Goal: Task Accomplishment & Management: Complete application form

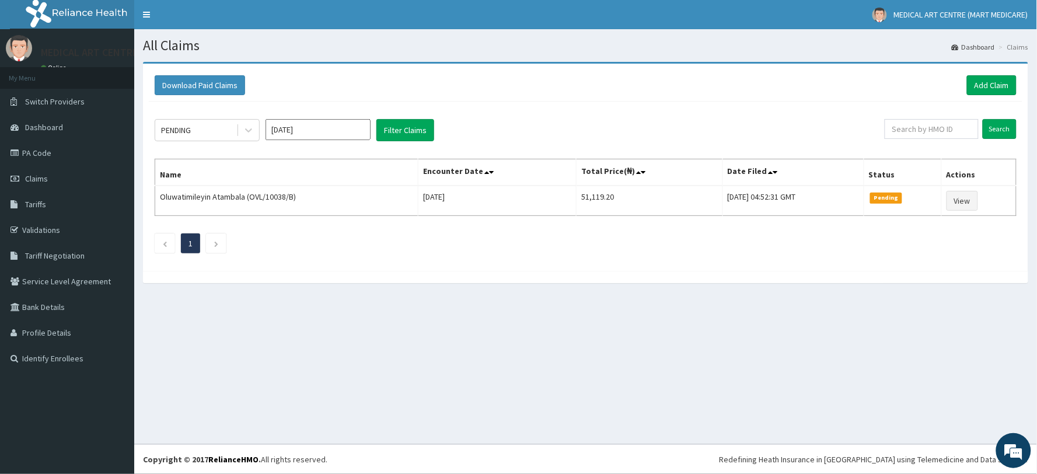
click at [282, 131] on input "Oct 2025" at bounding box center [318, 129] width 105 height 21
click at [351, 226] on div "Sep" at bounding box center [352, 227] width 23 height 22
type input "Sep 2025"
click at [200, 134] on div "PENDING" at bounding box center [195, 130] width 81 height 19
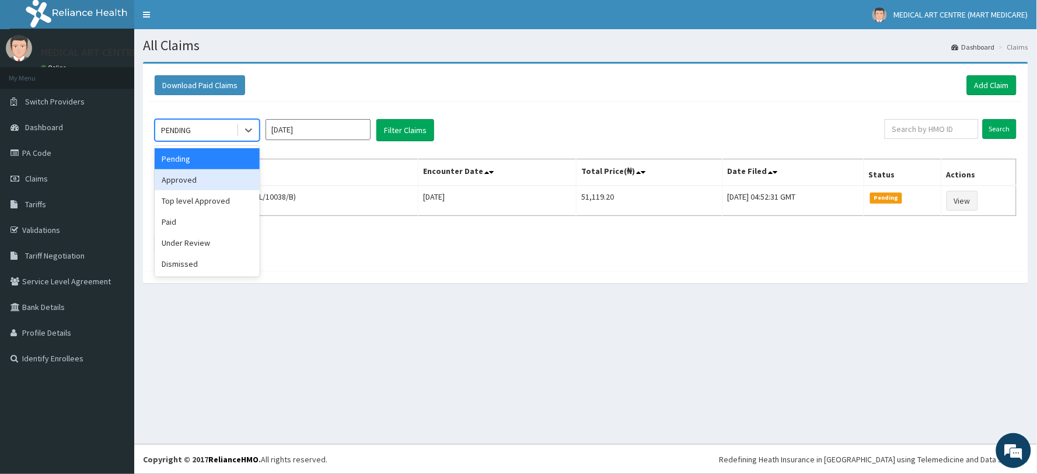
click at [228, 183] on div "Approved" at bounding box center [207, 179] width 105 height 21
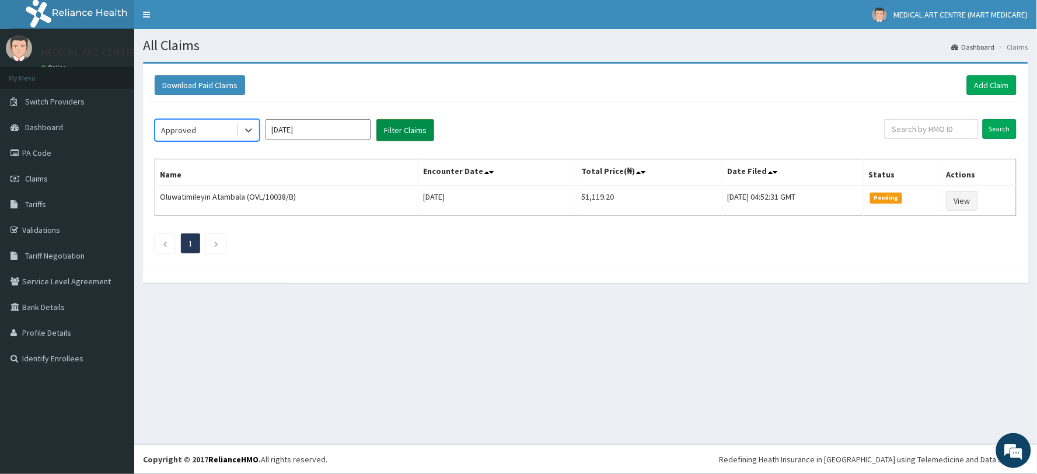
click at [398, 133] on button "Filter Claims" at bounding box center [405, 130] width 58 height 22
drag, startPoint x: 198, startPoint y: 126, endPoint x: 203, endPoint y: 132, distance: 7.5
click at [199, 126] on div "Approved" at bounding box center [195, 130] width 81 height 19
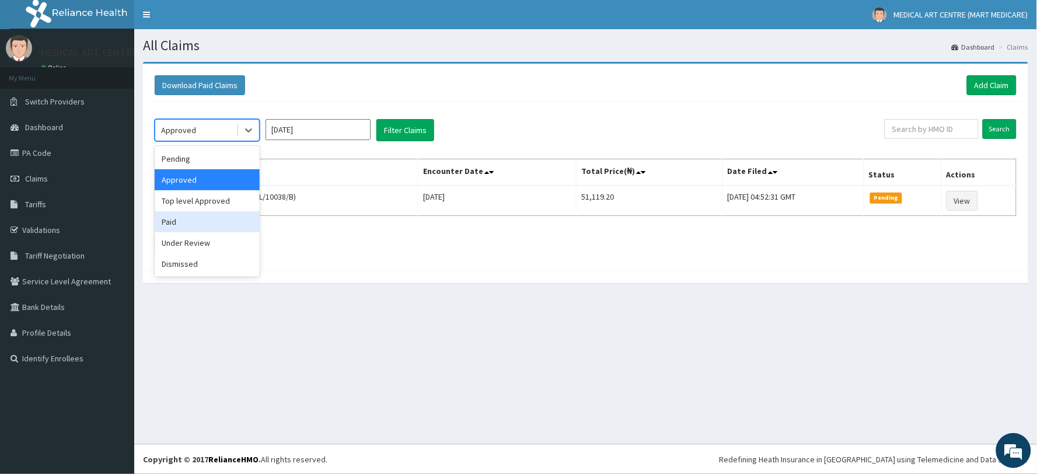
click at [231, 213] on div "Paid" at bounding box center [207, 221] width 105 height 21
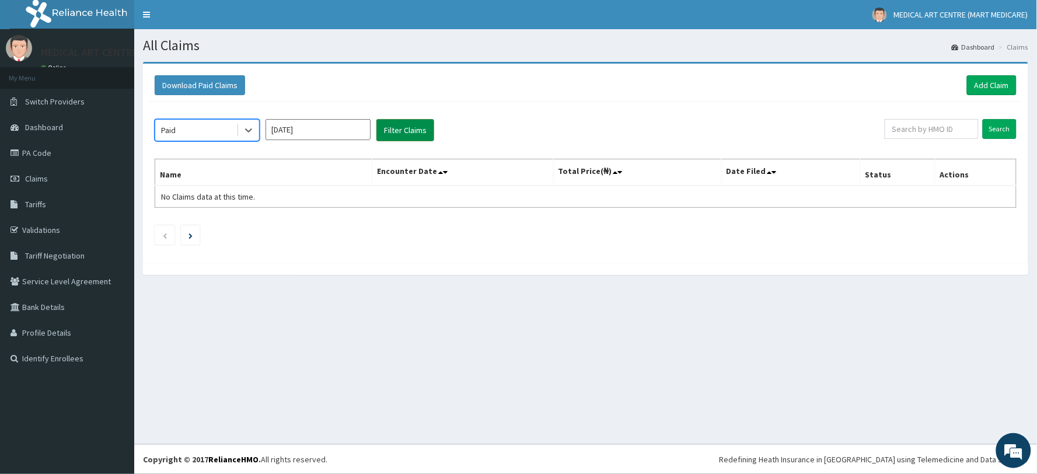
click at [378, 137] on button "Filter Claims" at bounding box center [405, 130] width 58 height 22
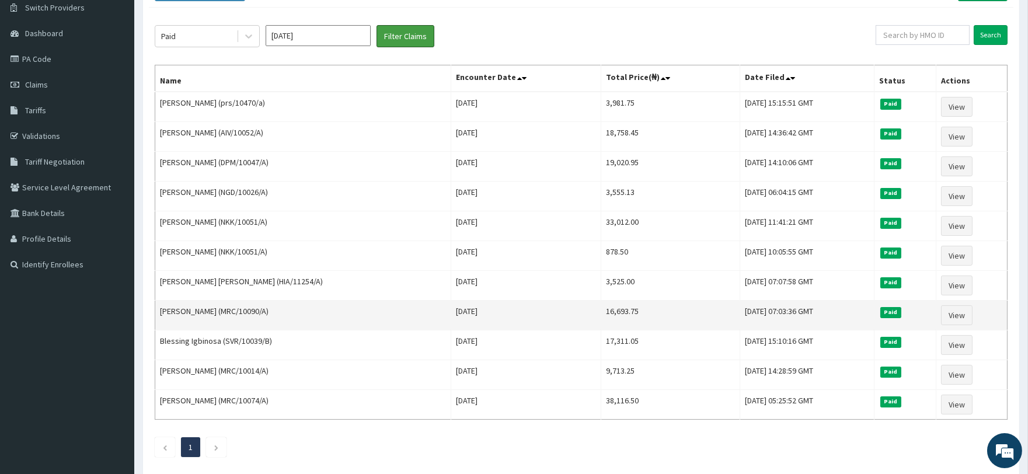
scroll to position [65, 0]
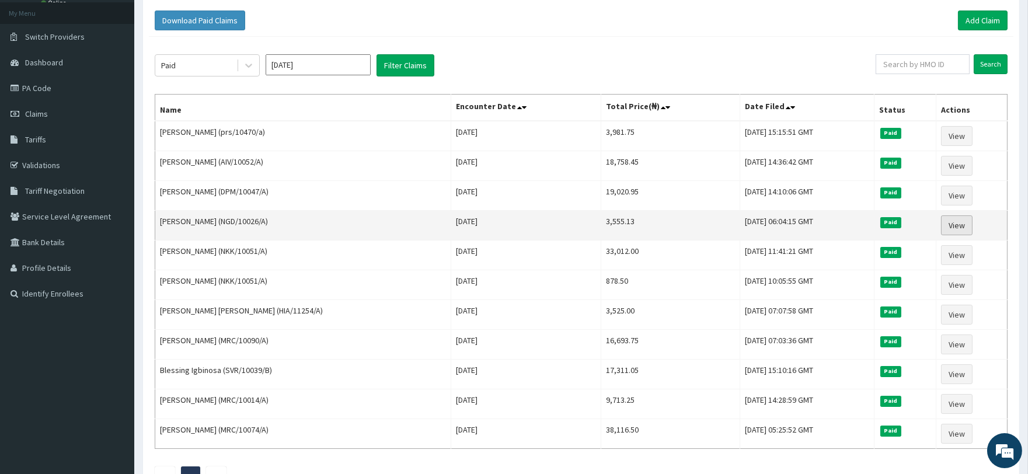
click at [967, 228] on link "View" at bounding box center [957, 225] width 32 height 20
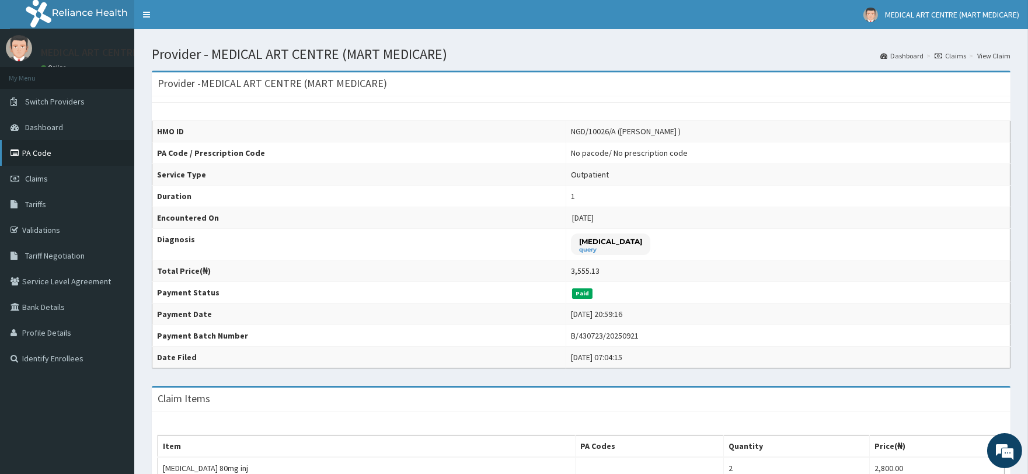
click at [45, 160] on link "PA Code" at bounding box center [67, 153] width 134 height 26
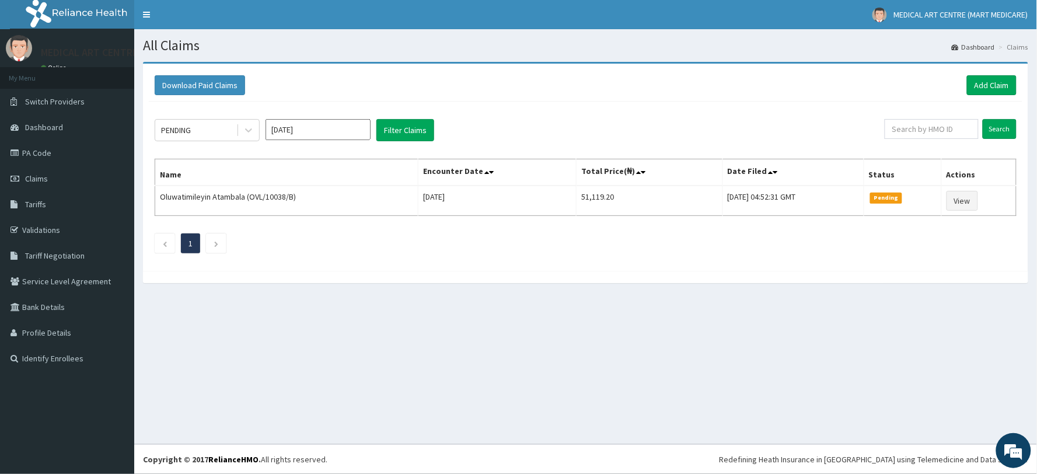
click at [271, 128] on input "Oct 2025" at bounding box center [318, 129] width 105 height 21
click at [347, 222] on div "Sep" at bounding box center [352, 227] width 23 height 22
type input "Sep 2025"
click at [174, 116] on div "PENDING Sep 2025 Filter Claims Search Name Encounter Date Total Price(₦) Date F…" at bounding box center [586, 183] width 874 height 163
click at [184, 130] on div "PENDING" at bounding box center [176, 130] width 30 height 12
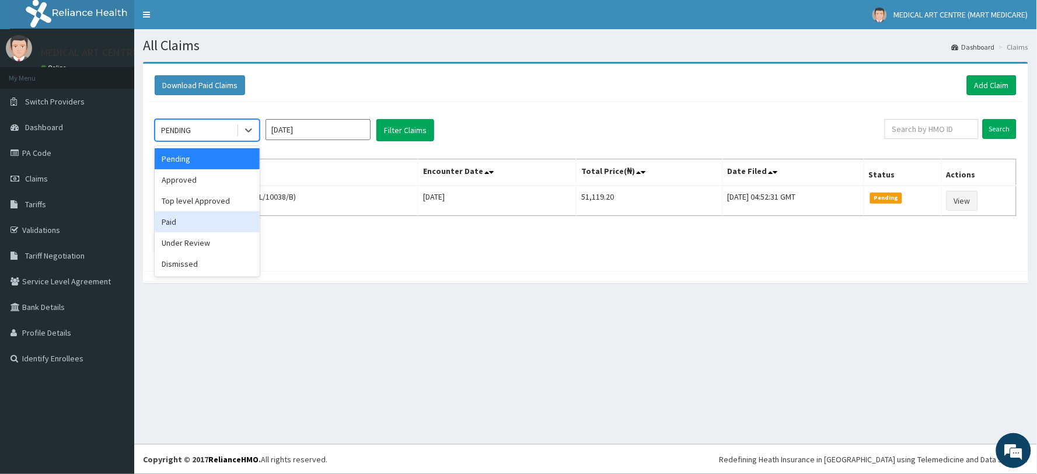
click at [213, 229] on div "Paid" at bounding box center [207, 221] width 105 height 21
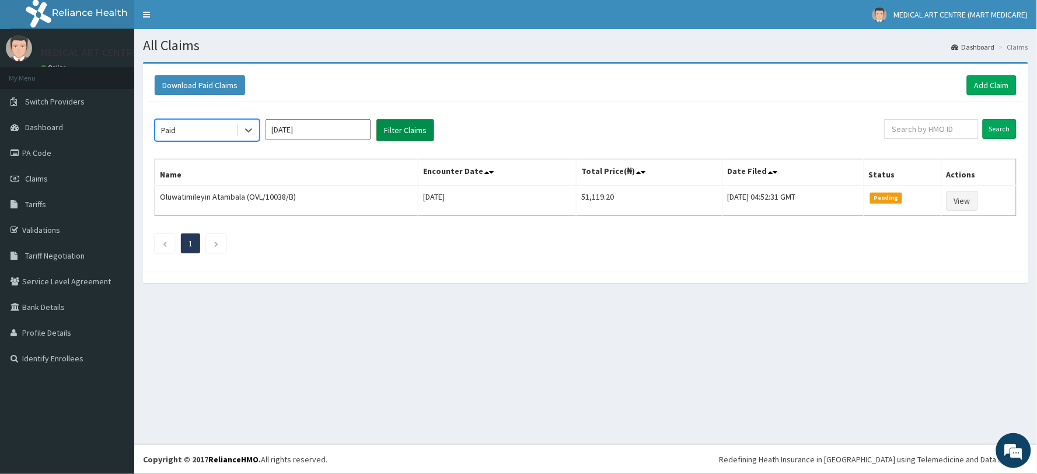
click at [383, 136] on button "Filter Claims" at bounding box center [405, 130] width 58 height 22
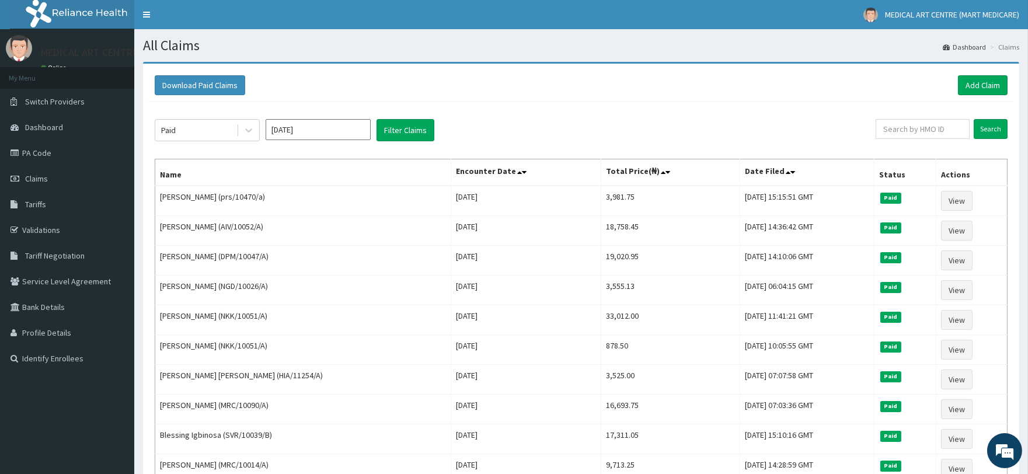
click at [218, 138] on div "Paid" at bounding box center [195, 130] width 81 height 19
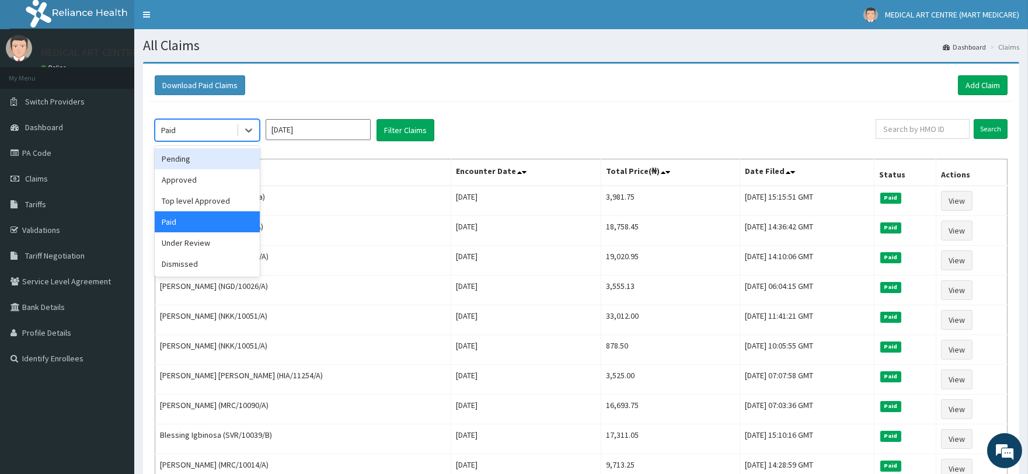
click at [212, 162] on div "Pending" at bounding box center [207, 158] width 105 height 21
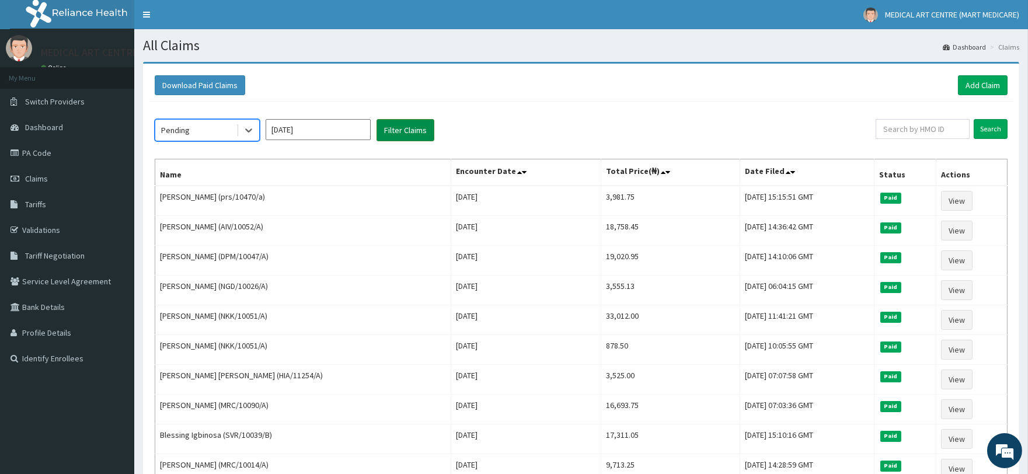
click at [390, 134] on button "Filter Claims" at bounding box center [405, 130] width 58 height 22
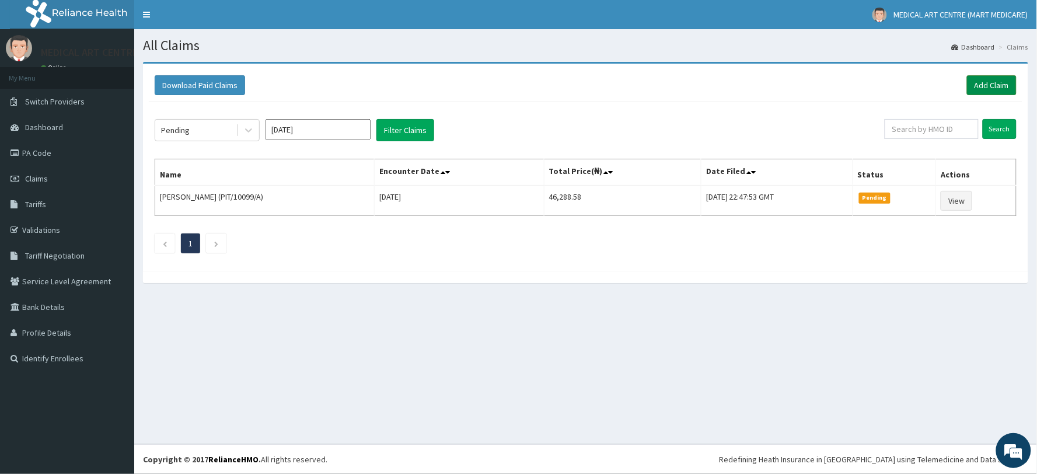
click at [1003, 86] on link "Add Claim" at bounding box center [992, 85] width 50 height 20
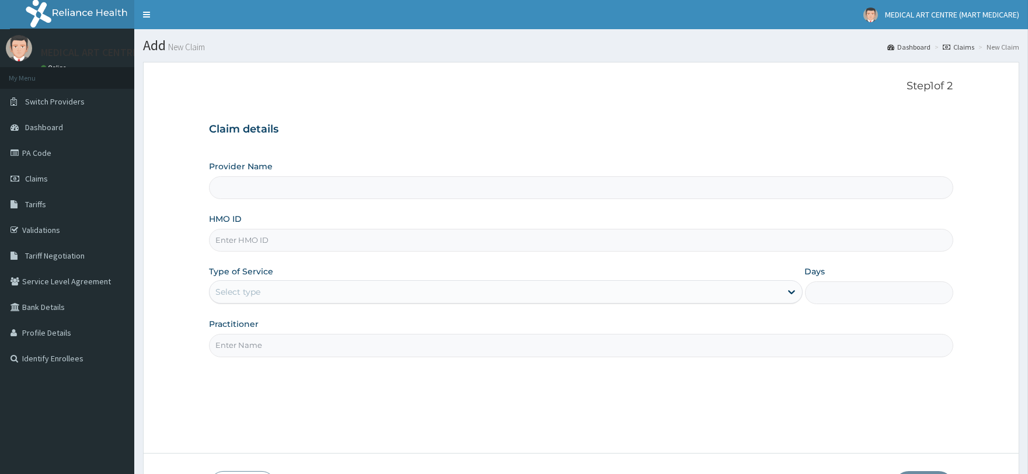
click at [382, 184] on input "Provider Name" at bounding box center [580, 187] width 743 height 23
type input "MEDICAL ART CENTRE (MART MEDICARE)"
click at [385, 238] on input "HMO ID" at bounding box center [580, 240] width 743 height 23
type input "SDM/10118/A"
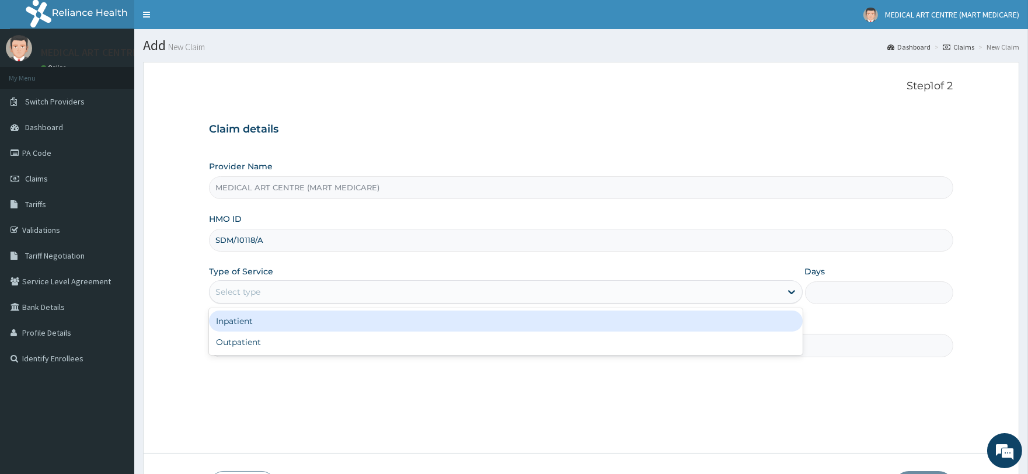
click at [260, 296] on div "Select type" at bounding box center [237, 292] width 45 height 12
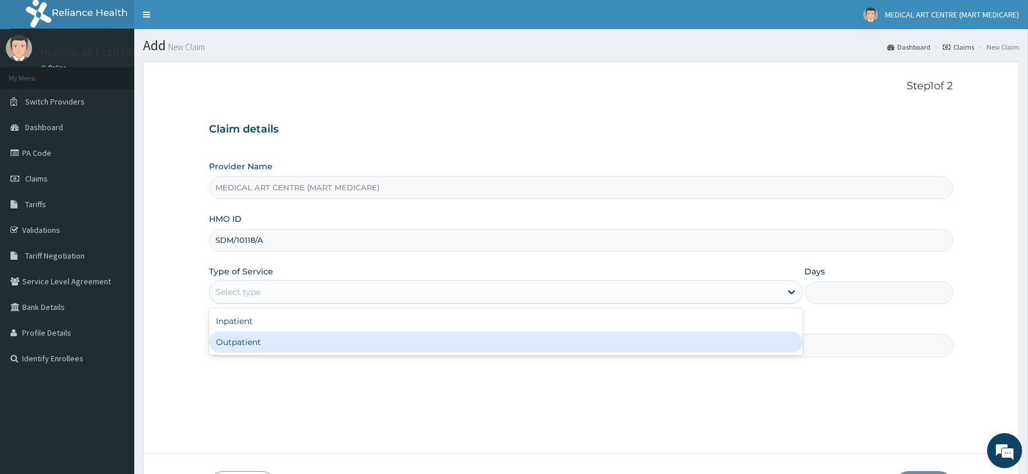
click at [276, 336] on div "Outpatient" at bounding box center [505, 341] width 593 height 21
type input "1"
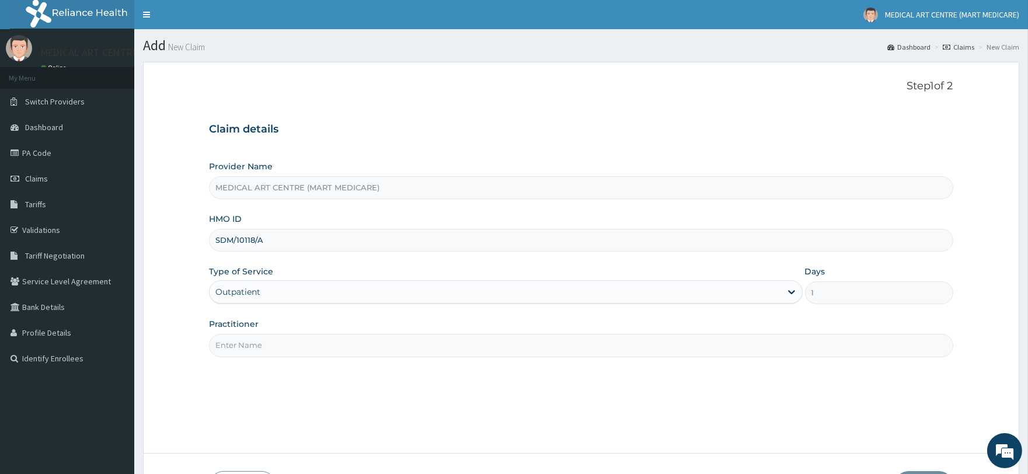
drag, startPoint x: 358, startPoint y: 351, endPoint x: 362, endPoint y: 357, distance: 7.6
click at [358, 351] on input "Practitioner" at bounding box center [580, 345] width 743 height 23
type input "DR JOHN"
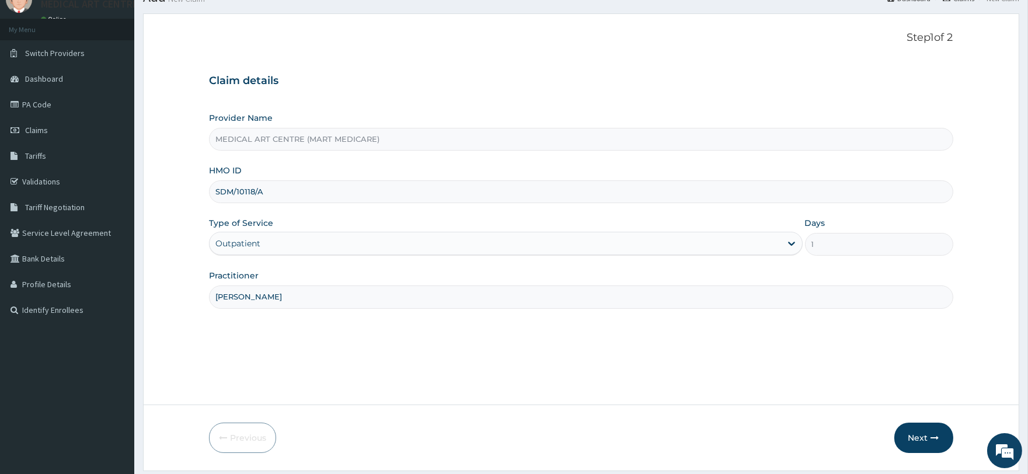
scroll to position [84, 0]
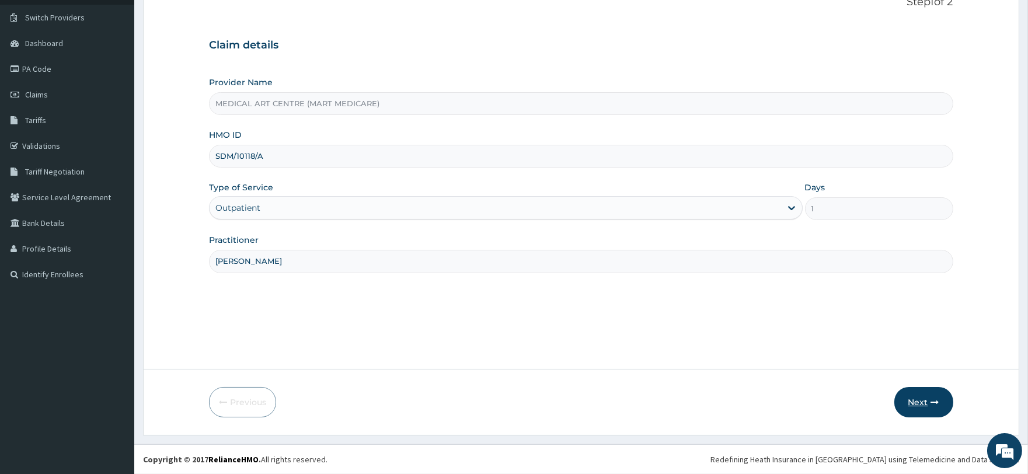
click at [928, 403] on button "Next" at bounding box center [923, 402] width 59 height 30
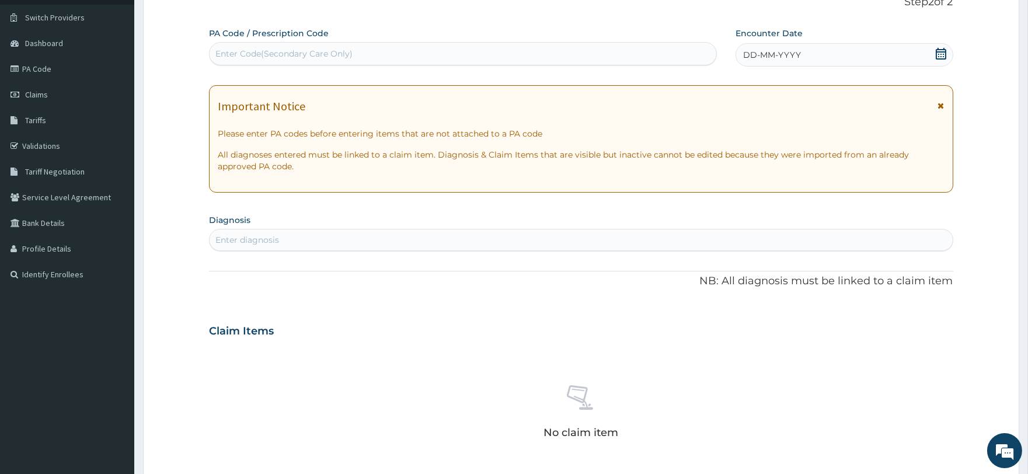
click at [775, 57] on span "DD-MM-YYYY" at bounding box center [772, 55] width 58 height 12
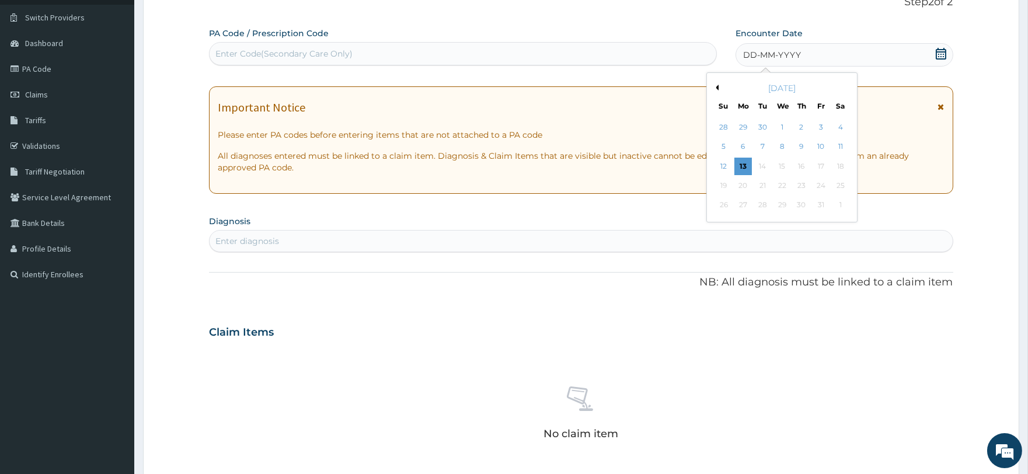
click at [716, 85] on button "Previous Month" at bounding box center [716, 88] width 6 height 6
click at [806, 165] on div "18" at bounding box center [801, 167] width 18 height 18
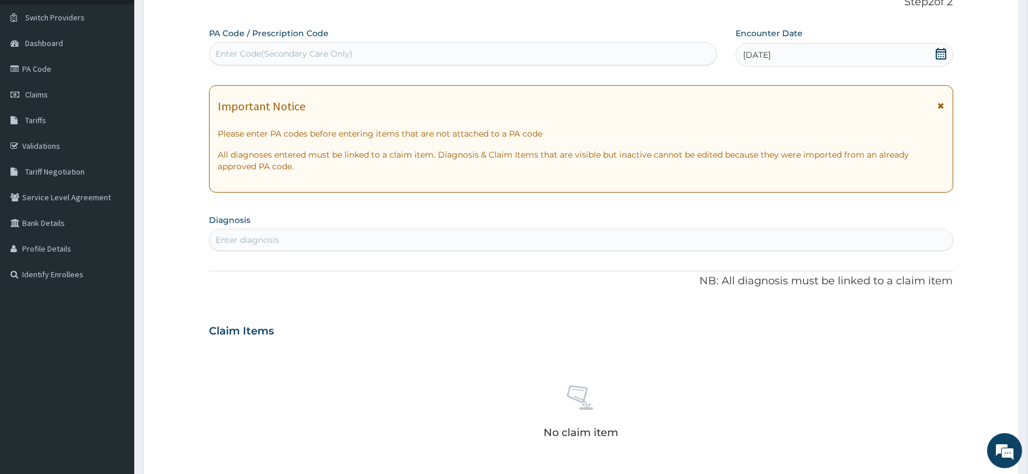
click at [286, 242] on div "Enter diagnosis" at bounding box center [580, 240] width 742 height 19
type input "V"
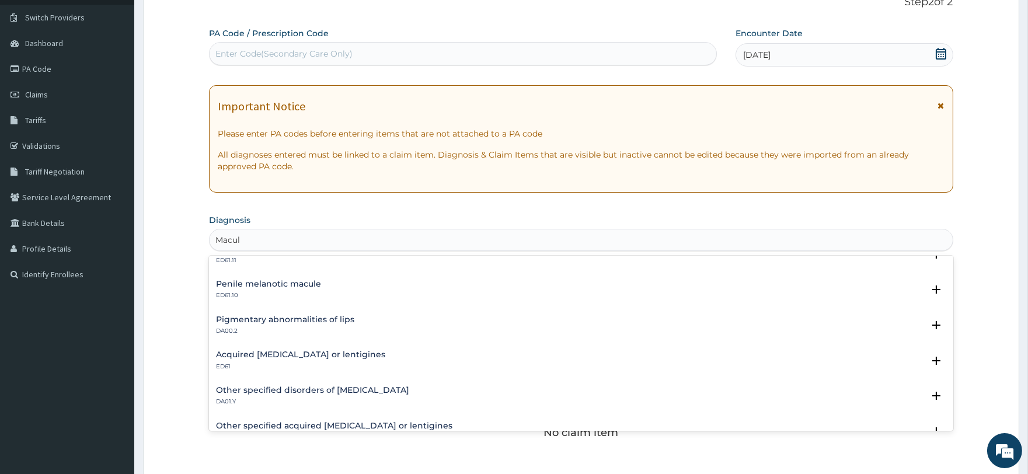
scroll to position [0, 0]
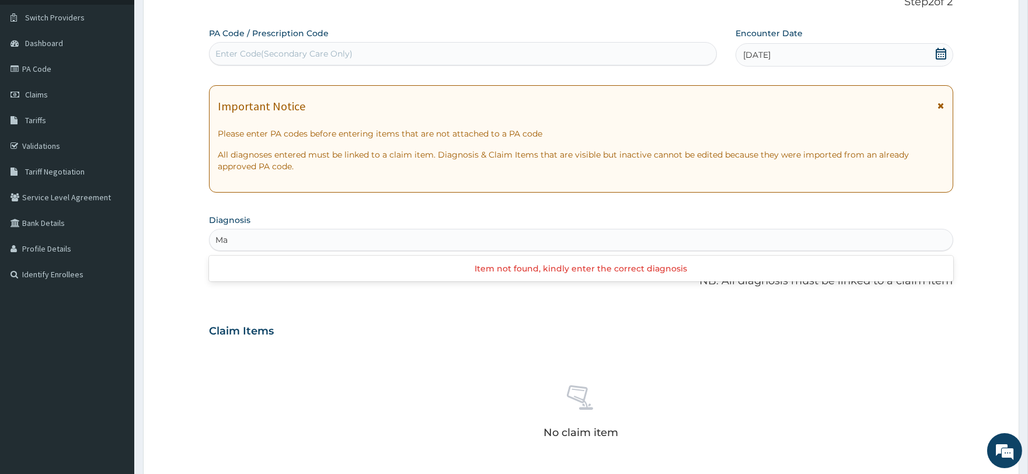
type input "M"
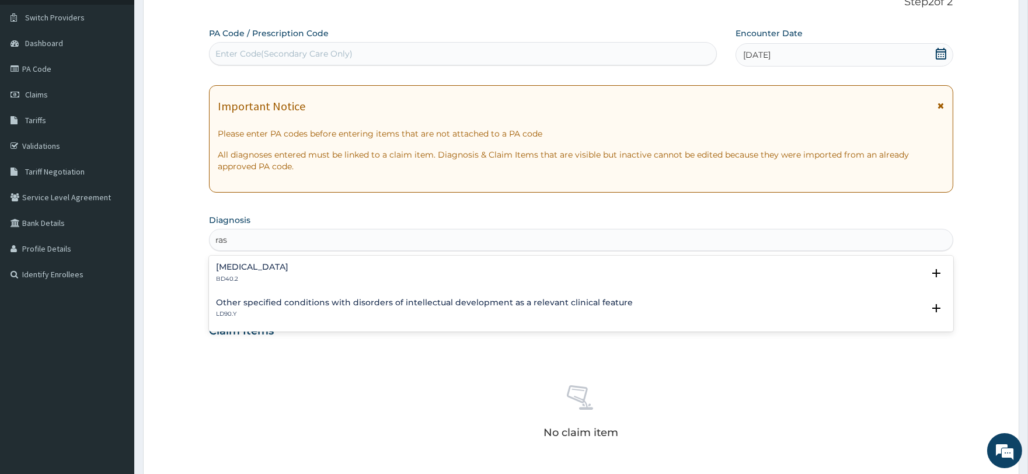
type input "rash"
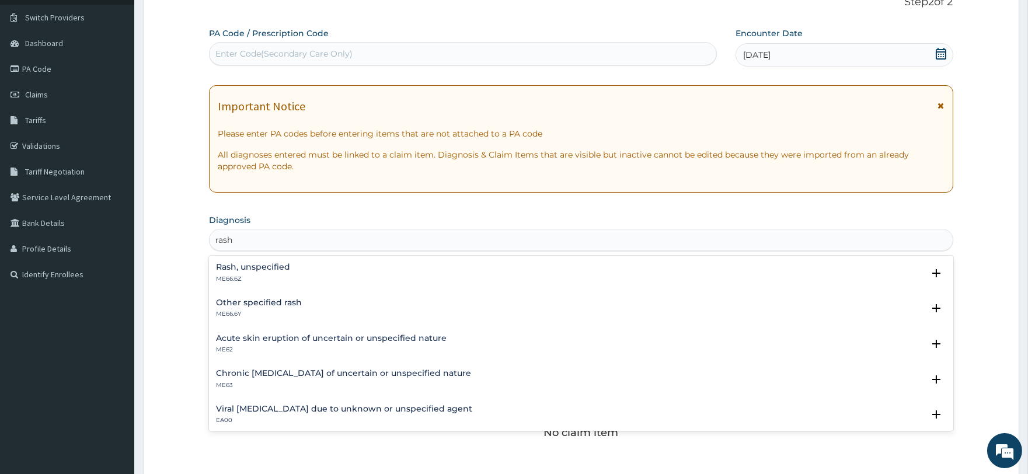
click at [368, 406] on h4 "Viral exanthem due to unknown or unspecified agent" at bounding box center [344, 408] width 256 height 9
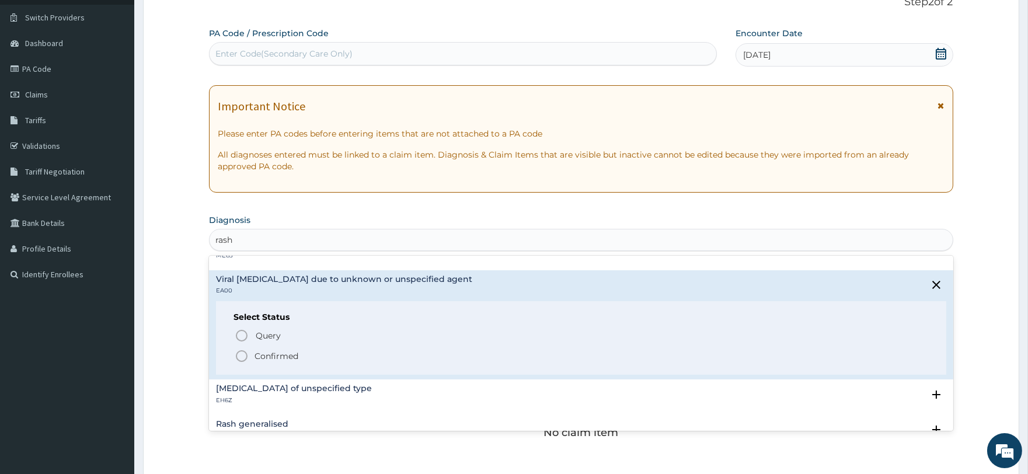
scroll to position [194, 0]
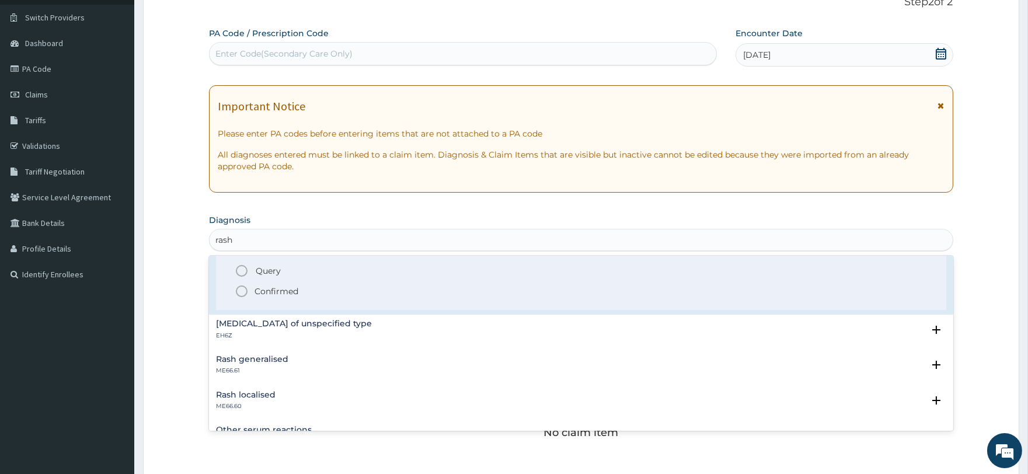
click at [266, 294] on p "Confirmed" at bounding box center [276, 291] width 44 height 12
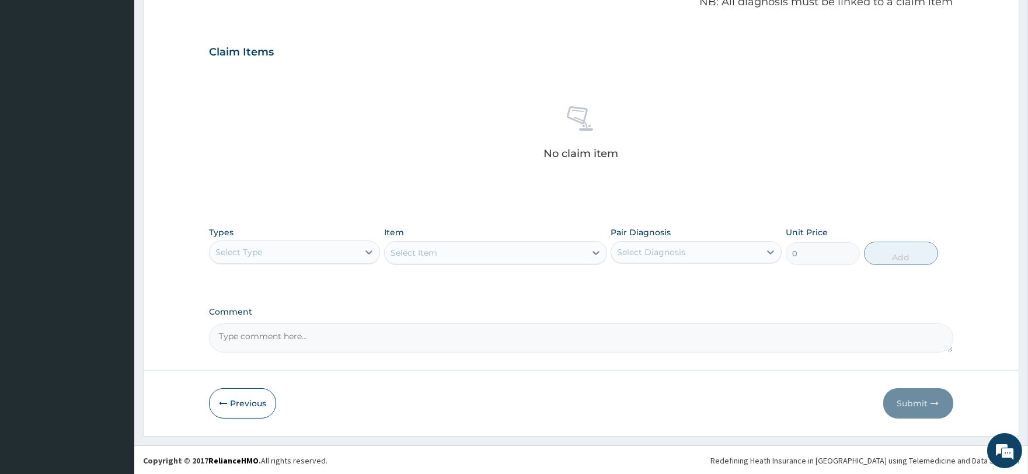
scroll to position [368, 0]
click at [317, 238] on div "Types Select Type" at bounding box center [294, 244] width 171 height 39
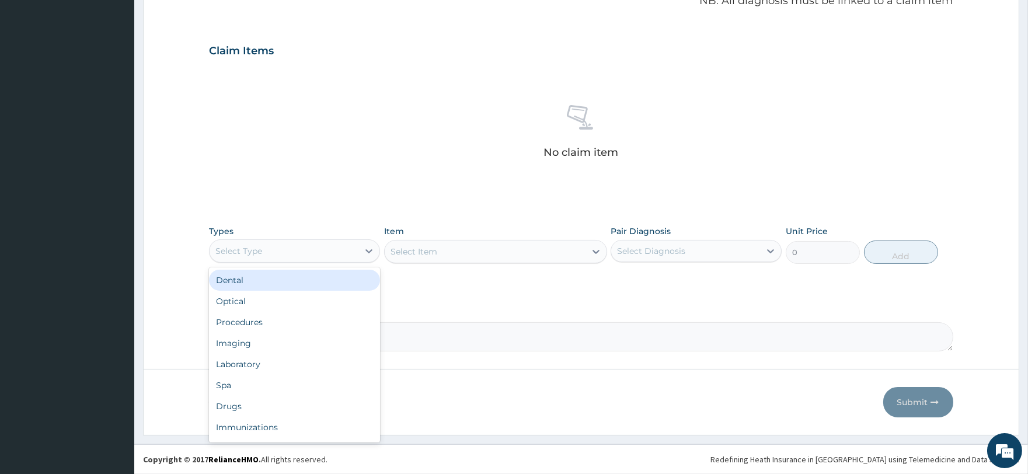
click at [312, 252] on div "Select Type" at bounding box center [283, 251] width 149 height 19
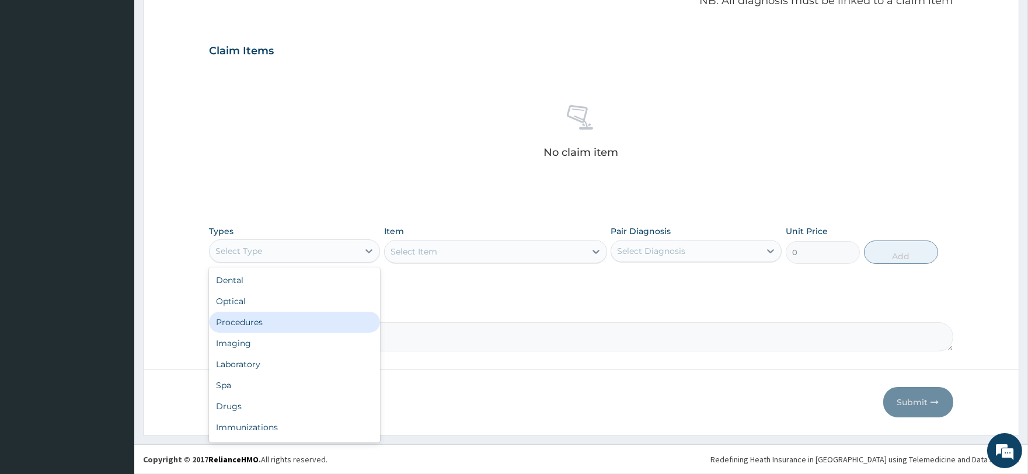
scroll to position [39, 0]
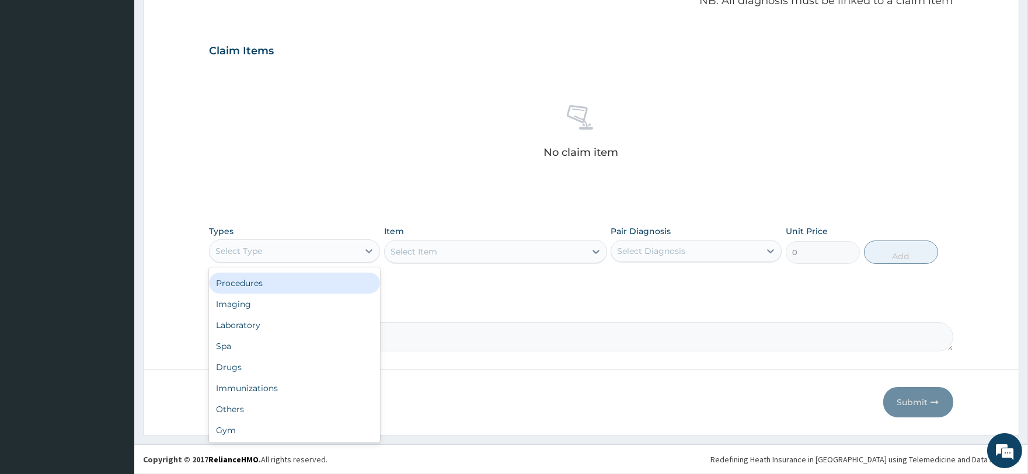
click at [266, 285] on div "Procedures" at bounding box center [294, 283] width 171 height 21
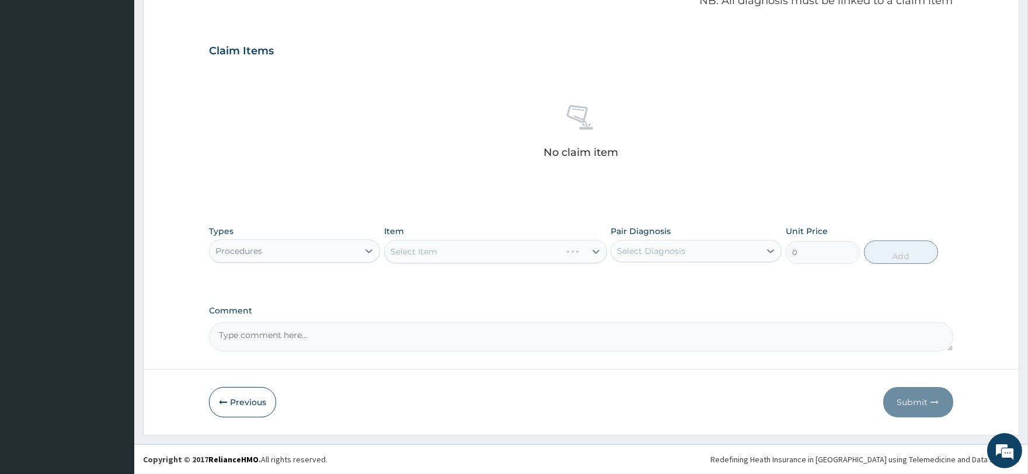
click at [448, 252] on div "Select Item" at bounding box center [495, 251] width 223 height 23
click at [427, 261] on div "Select Item" at bounding box center [495, 251] width 223 height 23
click at [427, 255] on div "Select Item" at bounding box center [413, 252] width 47 height 12
type input "regist"
click at [493, 284] on div "Registration Card Fee" at bounding box center [495, 280] width 223 height 21
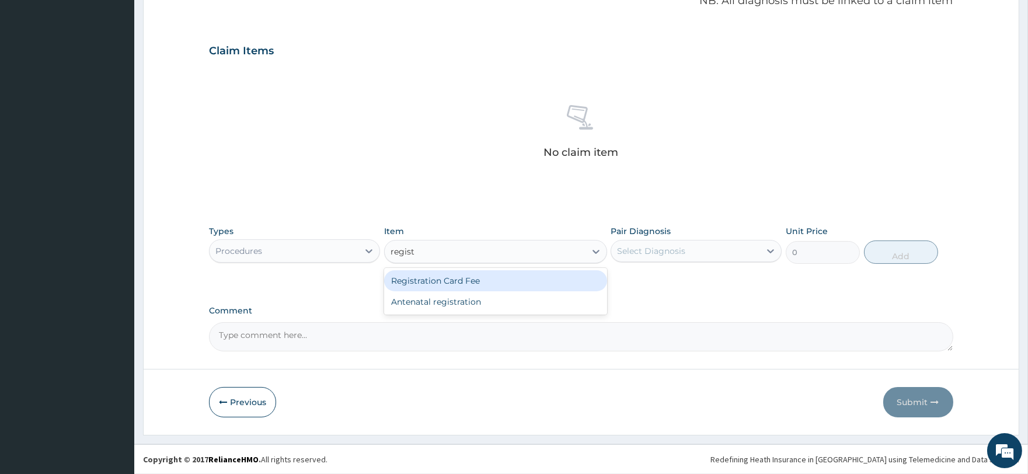
type input "2000"
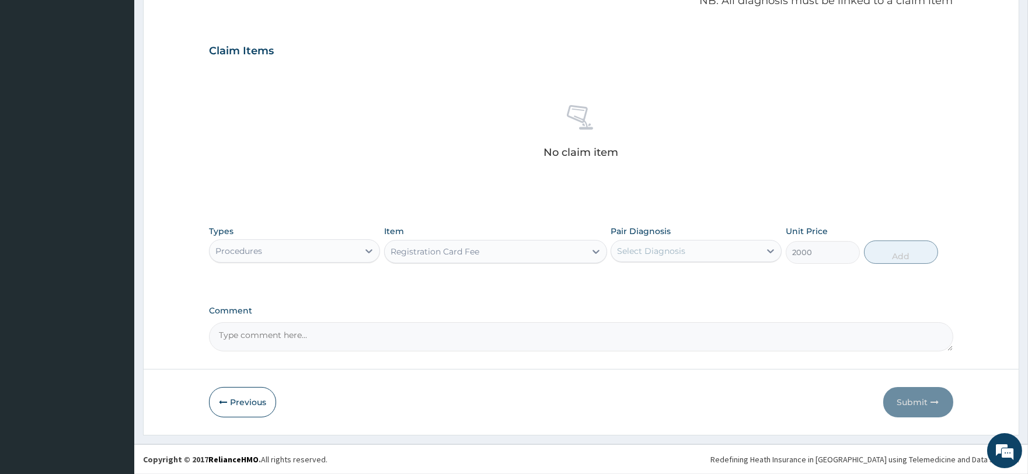
click at [691, 250] on div "Select Diagnosis" at bounding box center [685, 251] width 149 height 19
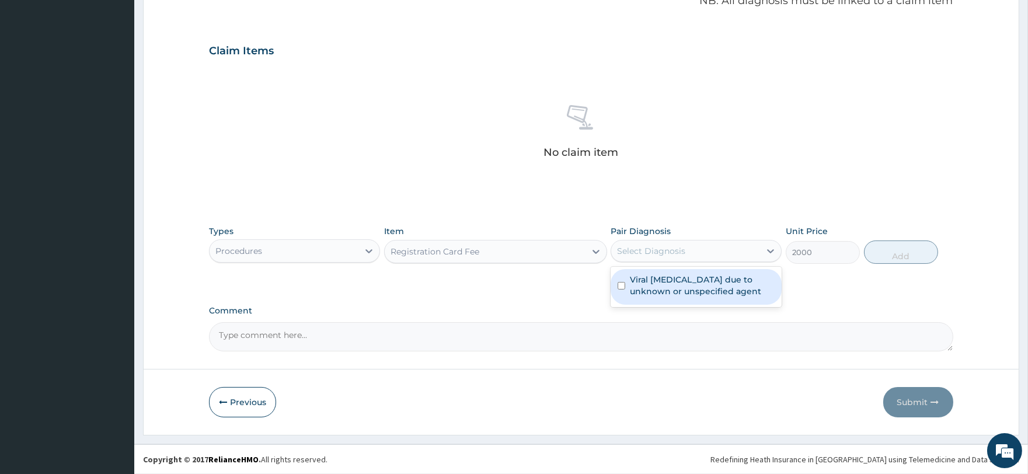
click at [686, 277] on label "Viral exanthem due to unknown or unspecified agent" at bounding box center [702, 285] width 145 height 23
checkbox input "true"
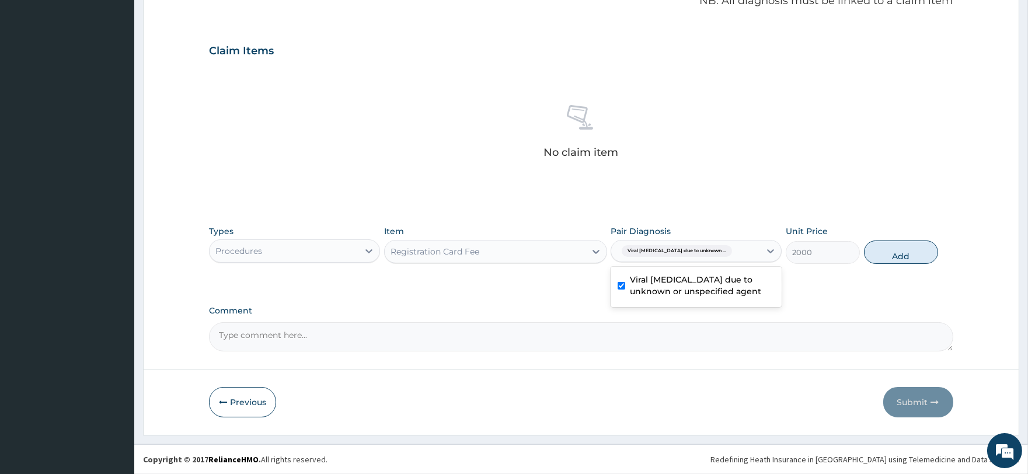
click at [882, 257] on button "Add" at bounding box center [901, 251] width 74 height 23
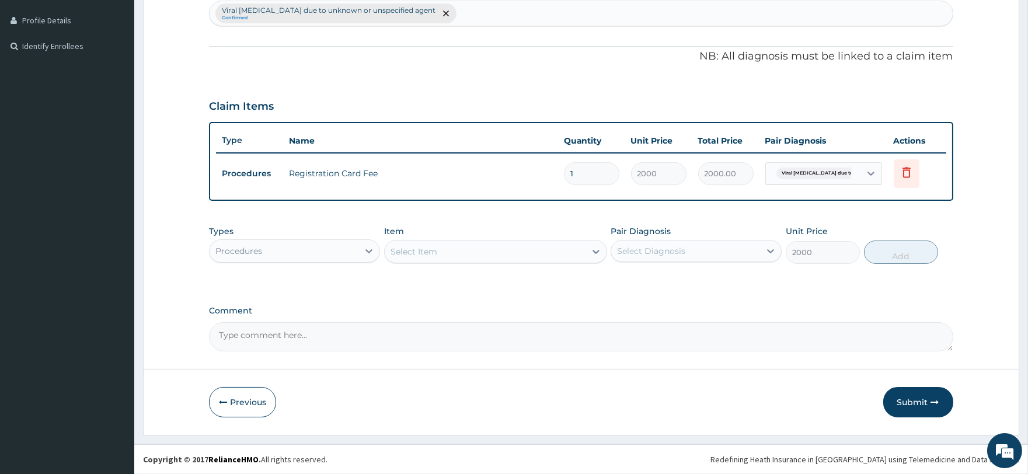
type input "0"
click at [307, 247] on div "Procedures" at bounding box center [283, 252] width 149 height 19
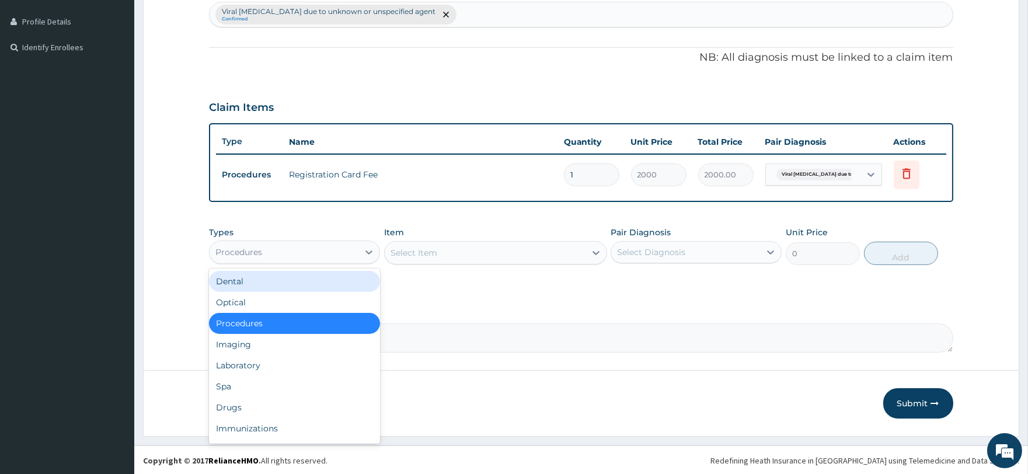
click at [418, 253] on div "Select Item" at bounding box center [413, 253] width 47 height 12
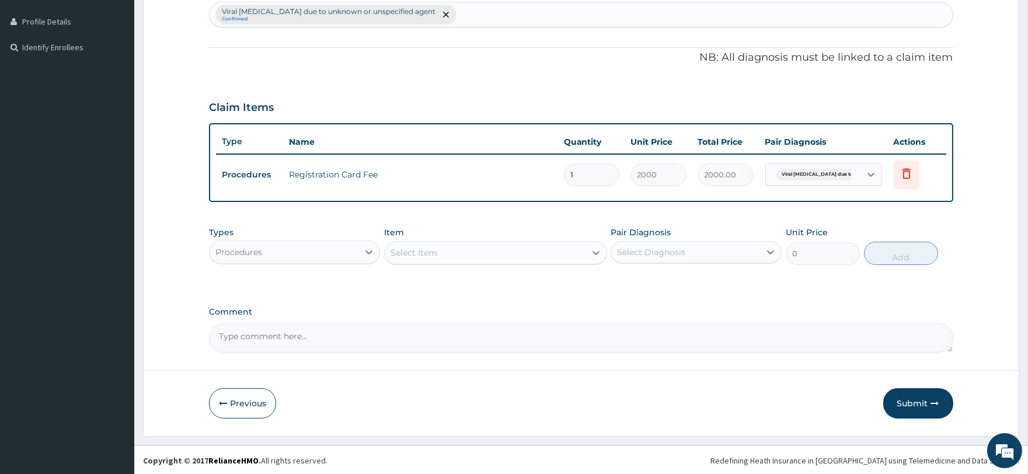
click at [428, 256] on div "Select Item" at bounding box center [413, 253] width 47 height 12
type input "gener"
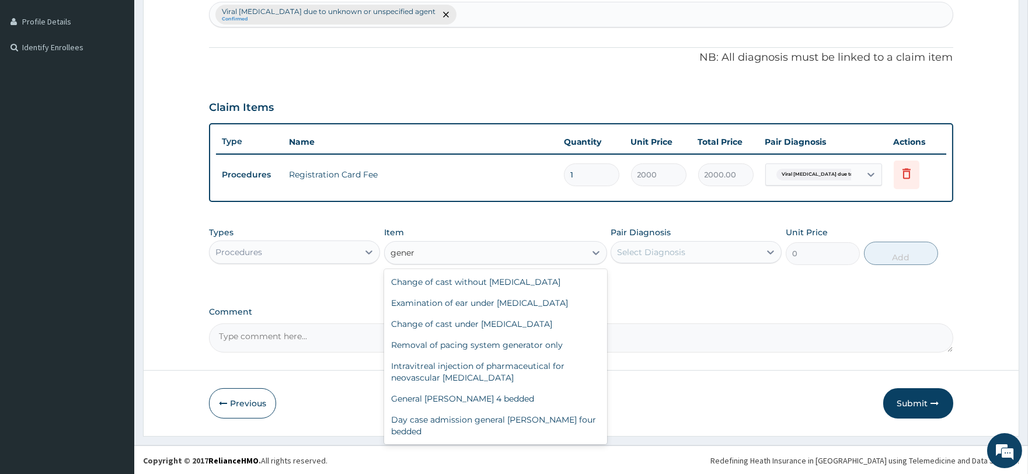
scroll to position [65, 0]
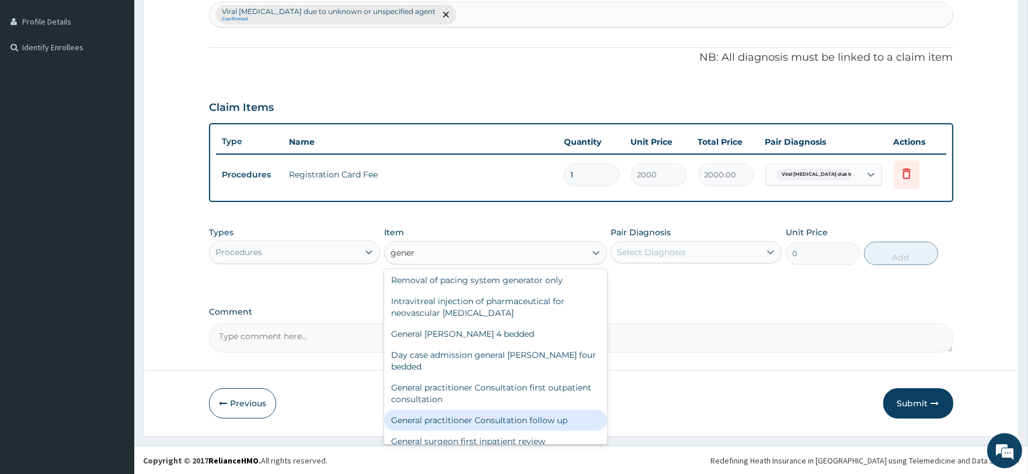
click at [464, 377] on div "General practitioner Consultation first outpatient consultation" at bounding box center [495, 393] width 223 height 33
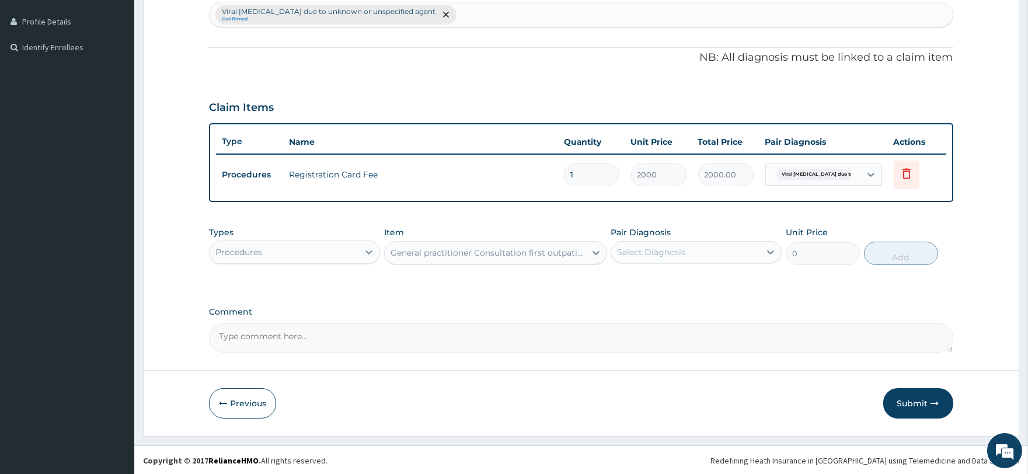
type input "3000"
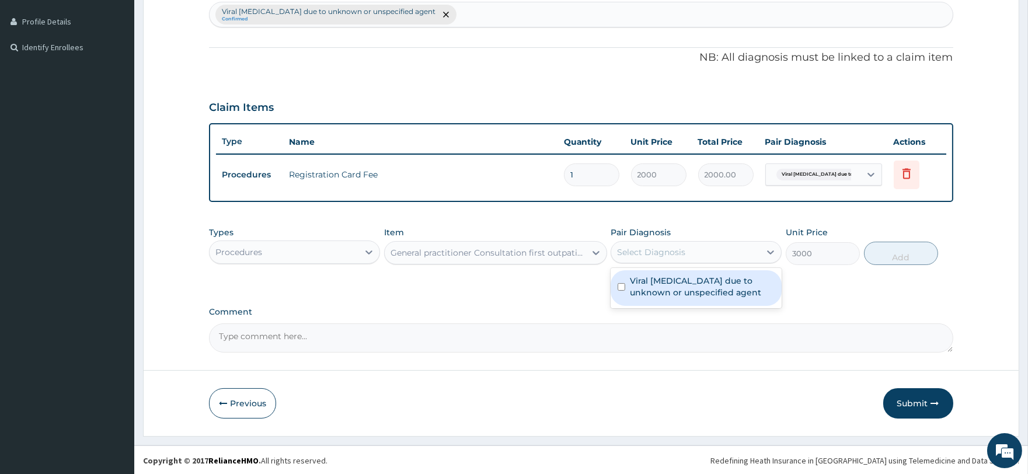
click at [689, 243] on div "Select Diagnosis" at bounding box center [685, 252] width 149 height 19
click at [694, 270] on div "Viral exanthem due to unknown or unspecified agent" at bounding box center [695, 288] width 171 height 36
checkbox input "true"
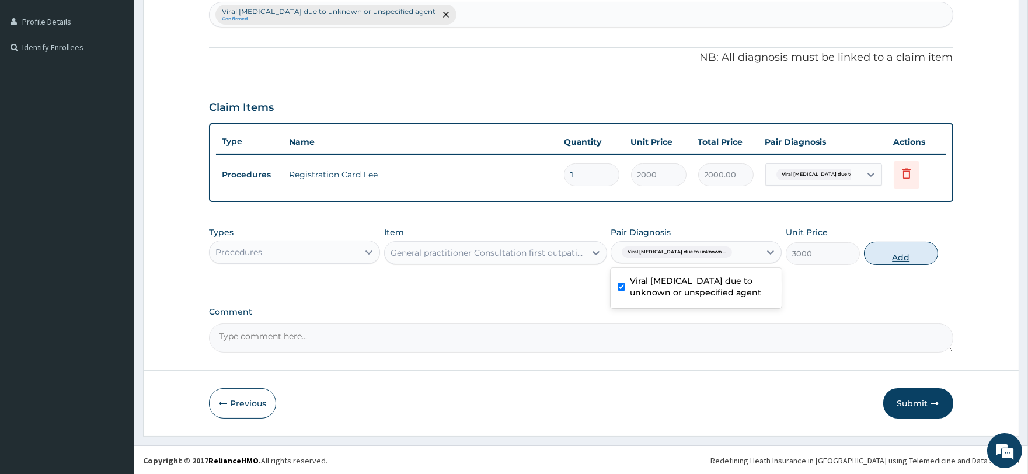
click at [883, 243] on button "Add" at bounding box center [901, 253] width 74 height 23
type input "0"
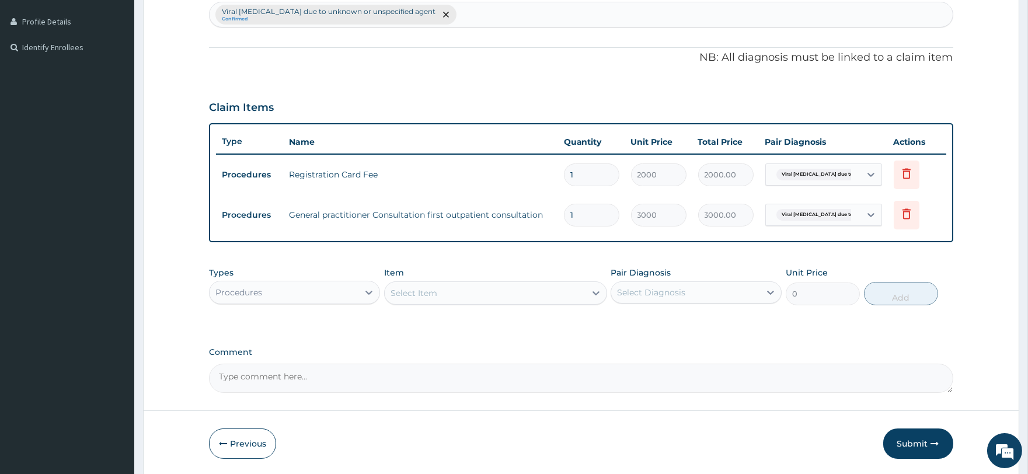
click at [317, 292] on div "Procedures" at bounding box center [283, 292] width 149 height 19
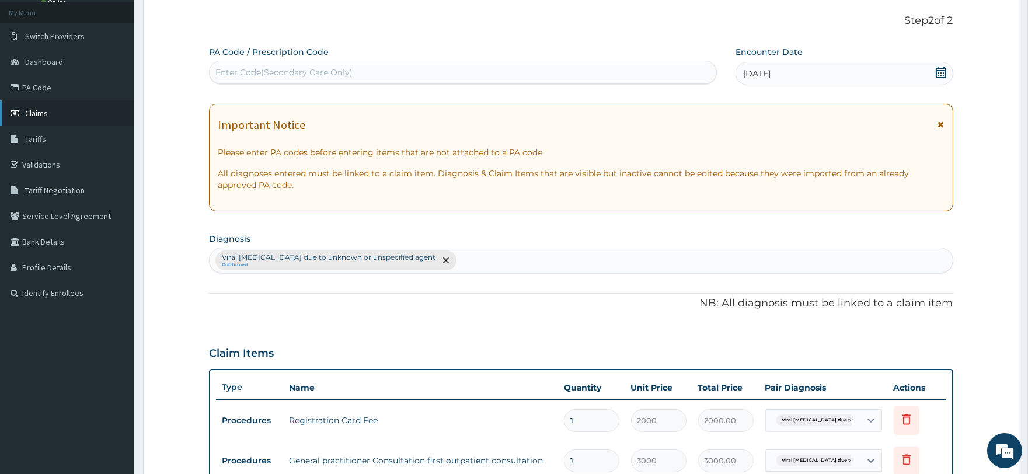
scroll to position [51, 0]
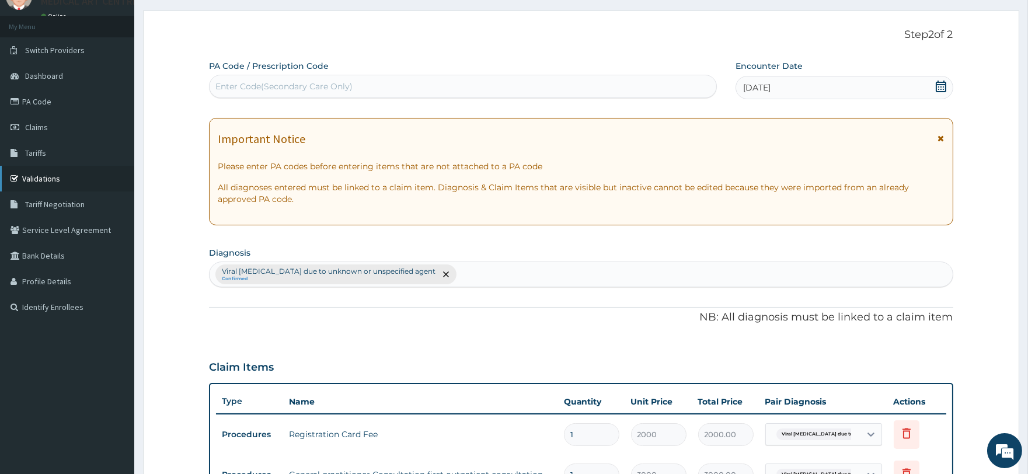
click at [42, 179] on link "Validations" at bounding box center [67, 179] width 134 height 26
